Goal: Understand process/instructions: Learn how to perform a task or action

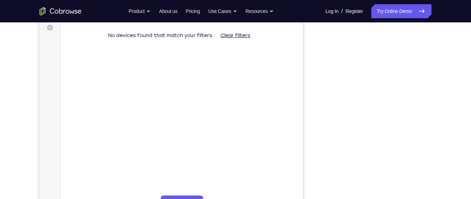
scroll to position [109, 0]
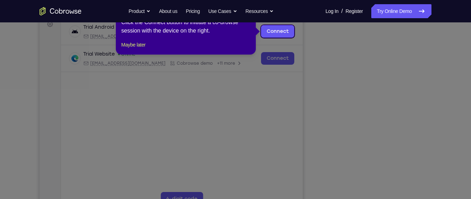
click at [310, 101] on icon at bounding box center [238, 99] width 477 height 199
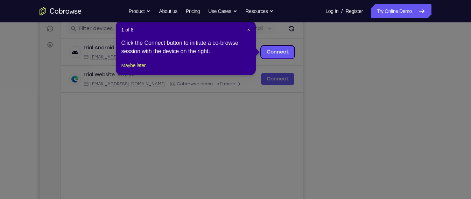
scroll to position [88, 0]
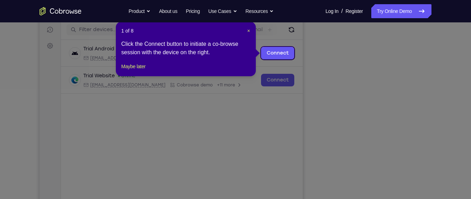
click at [250, 32] on div "1 of 8 × Click the Connect button to initiate a co-browse session with the devi…" at bounding box center [186, 49] width 140 height 55
click at [249, 31] on span "×" at bounding box center [248, 31] width 3 height 6
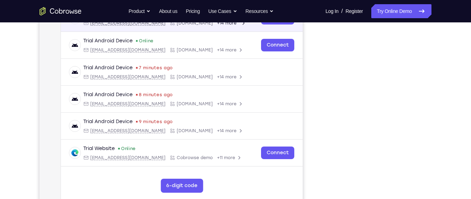
scroll to position [123, 0]
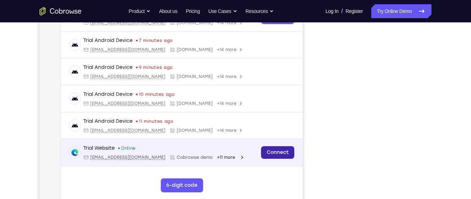
click at [286, 154] on link "Connect" at bounding box center [277, 152] width 33 height 13
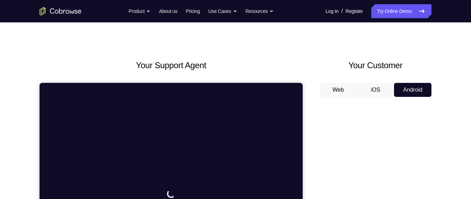
scroll to position [0, 0]
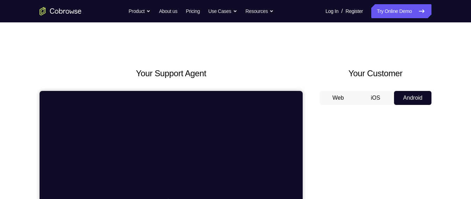
click at [378, 92] on button "iOS" at bounding box center [375, 98] width 37 height 14
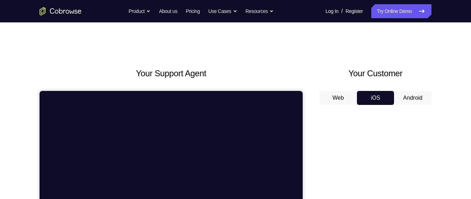
click at [411, 94] on button "Android" at bounding box center [412, 98] width 37 height 14
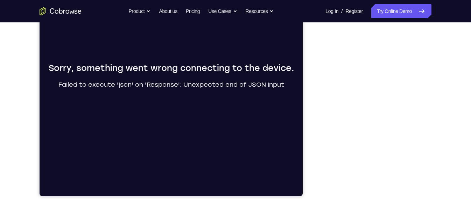
scroll to position [128, 0]
